Goal: Transaction & Acquisition: Subscribe to service/newsletter

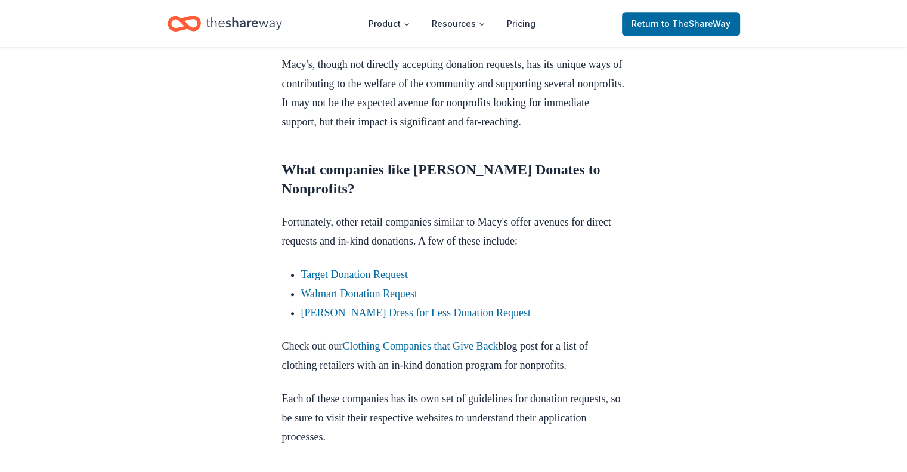
scroll to position [597, 0]
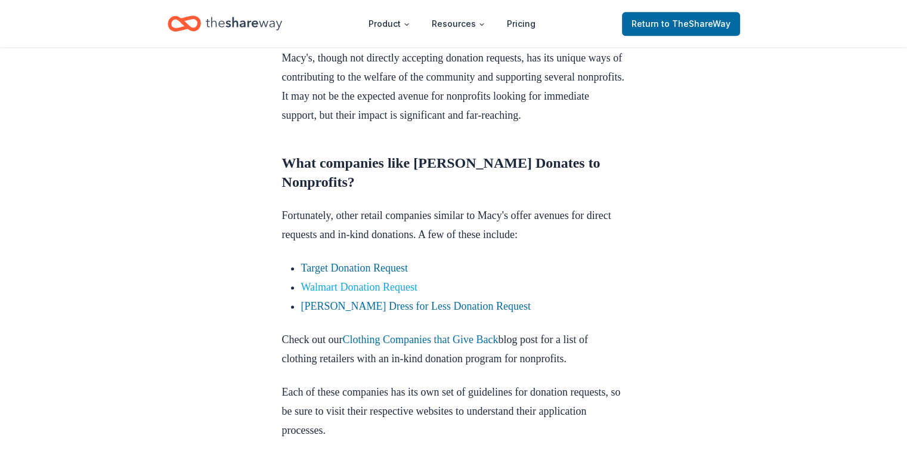
click at [401, 293] on link "Walmart Donation Request" at bounding box center [359, 287] width 117 height 12
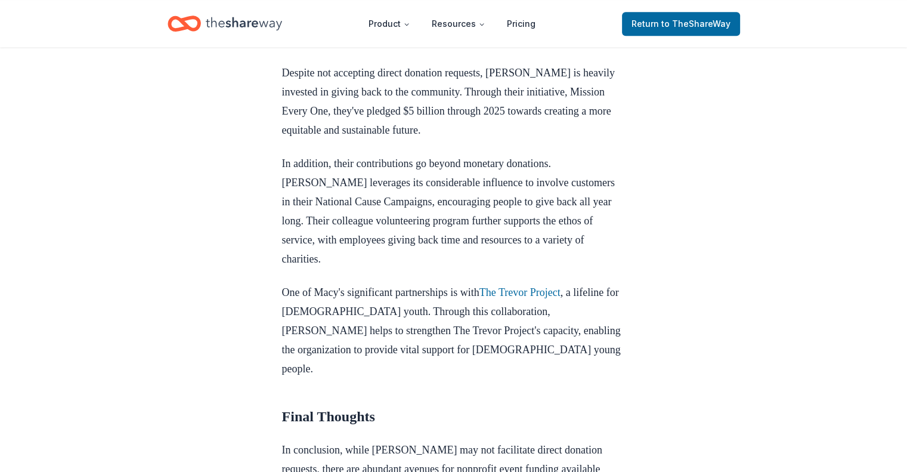
scroll to position [757, 0]
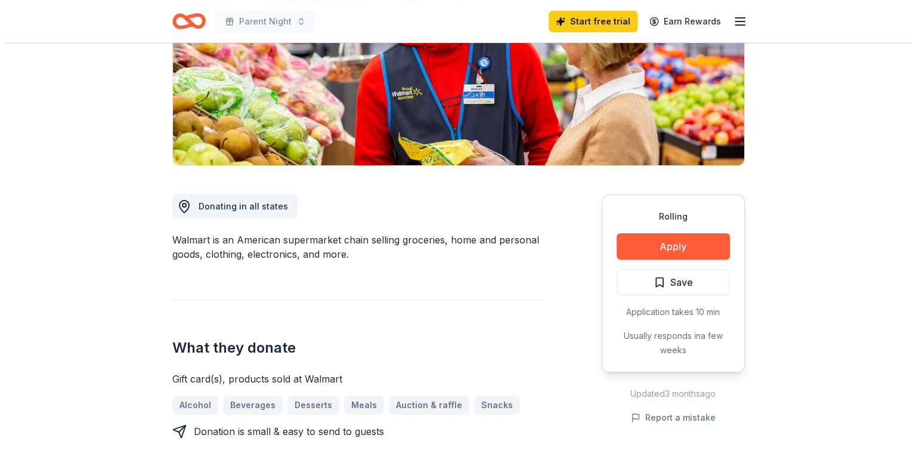
scroll to position [239, 0]
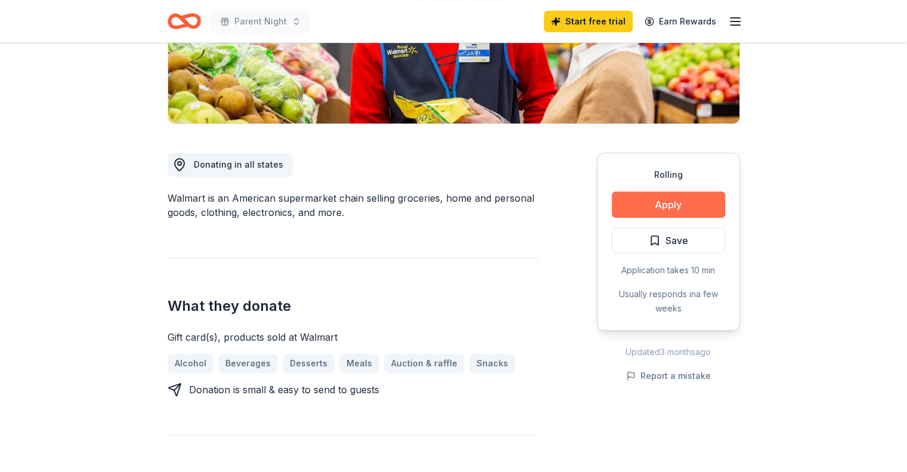
click at [675, 196] on button "Apply" at bounding box center [668, 204] width 113 height 26
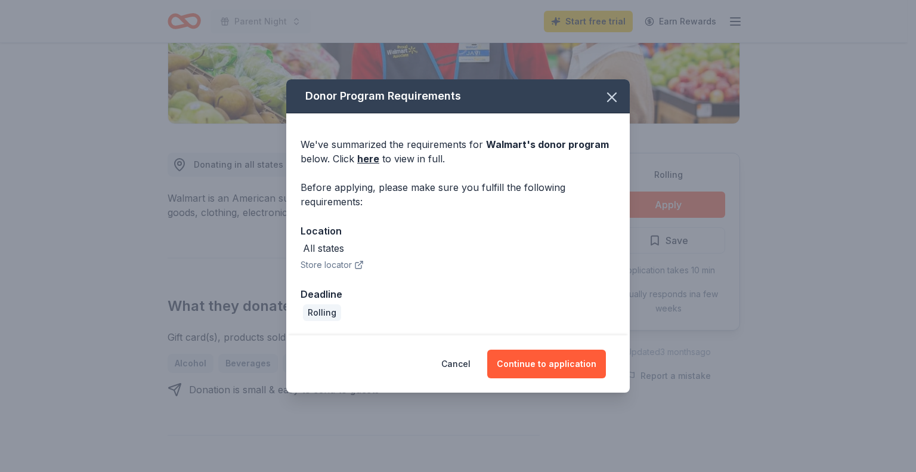
click at [334, 261] on button "Store locator" at bounding box center [332, 265] width 63 height 14
click at [554, 360] on button "Continue to application" at bounding box center [546, 364] width 119 height 29
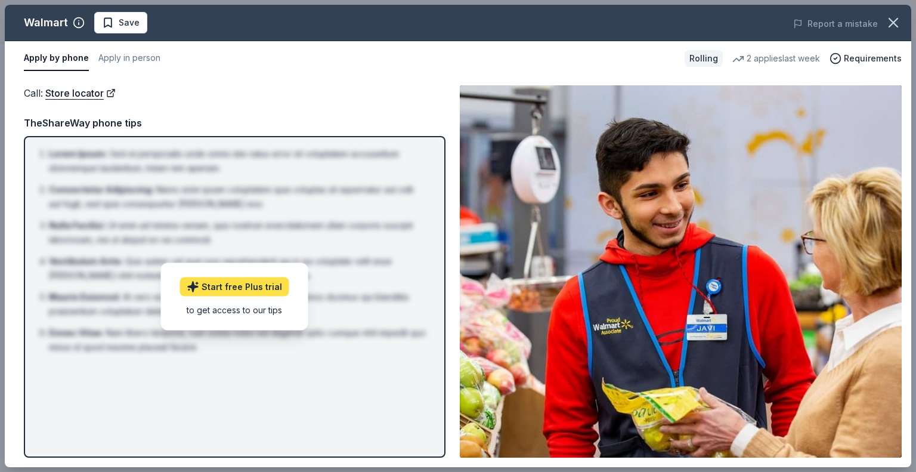
click at [270, 283] on link "Start free Plus trial" at bounding box center [234, 286] width 109 height 19
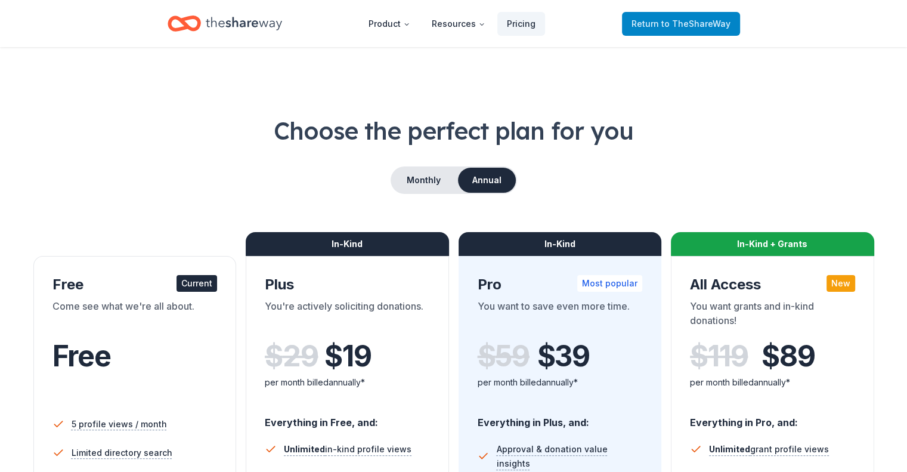
click at [688, 24] on span "to TheShareWay" at bounding box center [696, 23] width 69 height 10
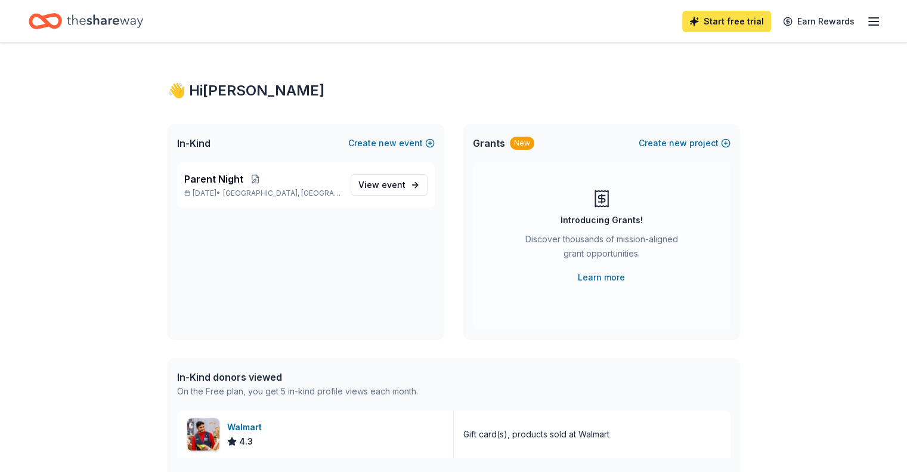
click at [684, 21] on link "Start free trial" at bounding box center [726, 21] width 89 height 21
